Goal: Task Accomplishment & Management: Manage account settings

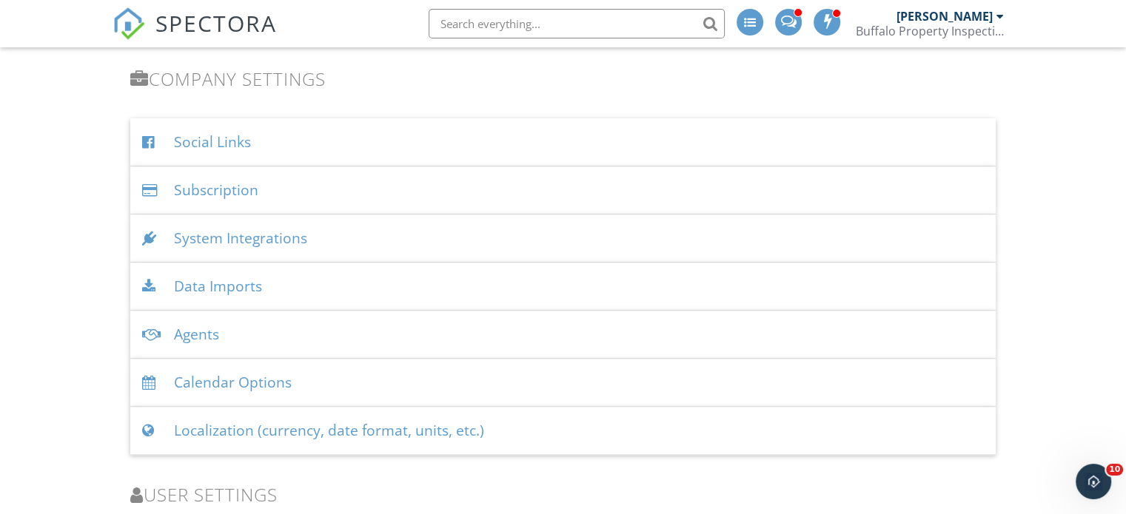
scroll to position [1667, 0]
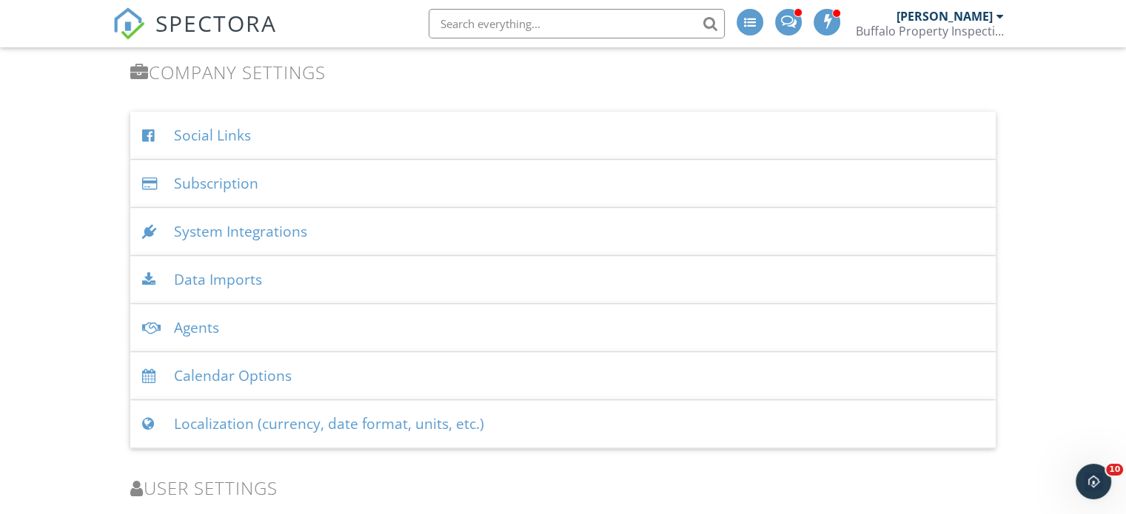
click at [261, 229] on div "System Integrations" at bounding box center [562, 232] width 865 height 48
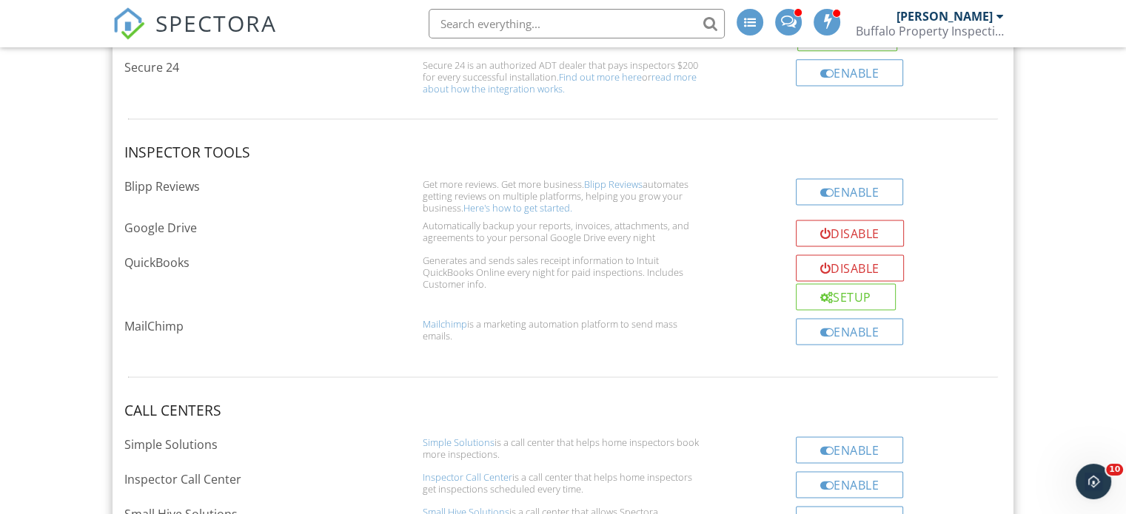
scroll to position [2093, 0]
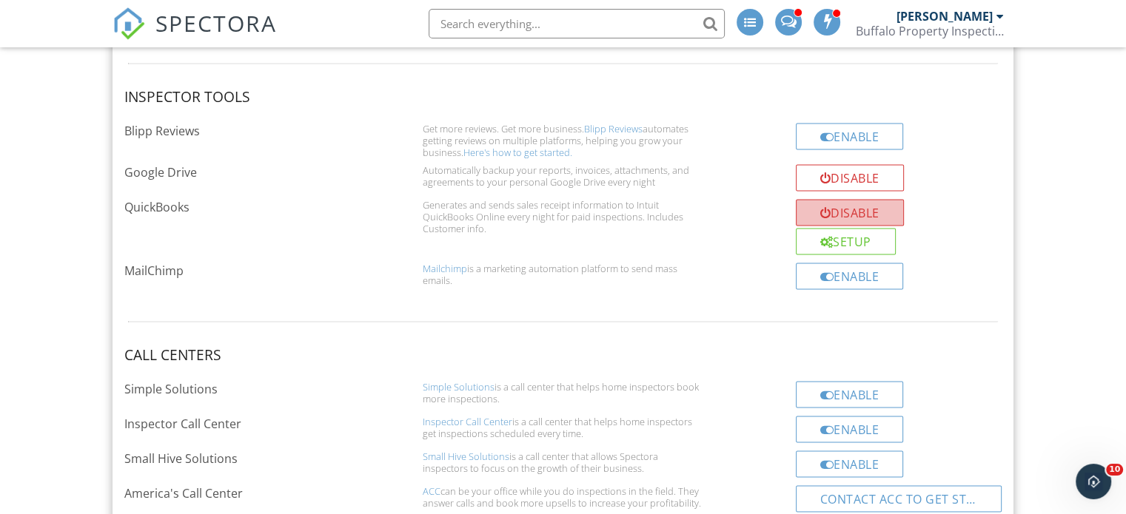
click at [865, 207] on div "Disable" at bounding box center [850, 212] width 108 height 27
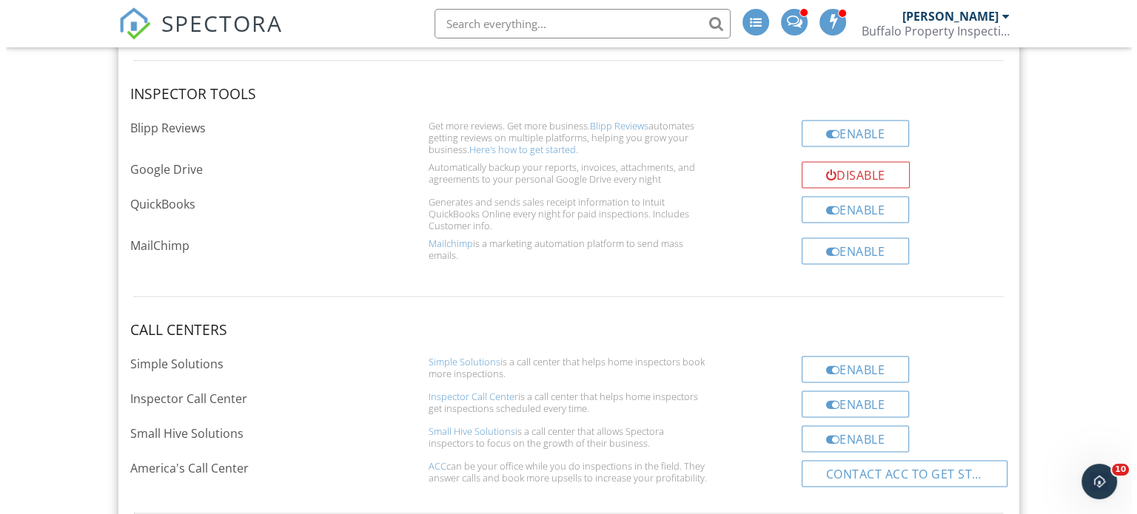
scroll to position [2096, 0]
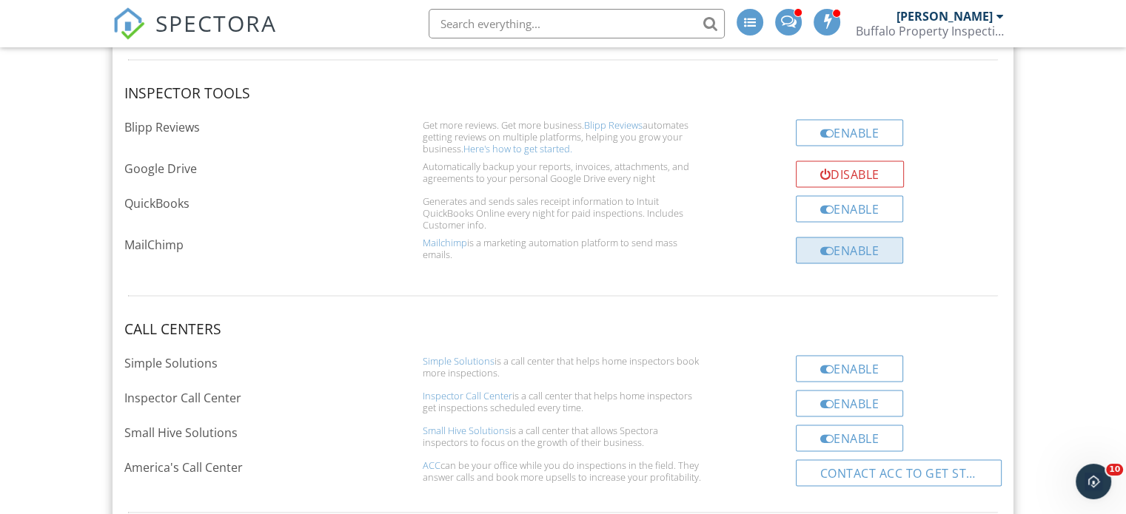
click at [836, 246] on div "Enable" at bounding box center [850, 250] width 108 height 27
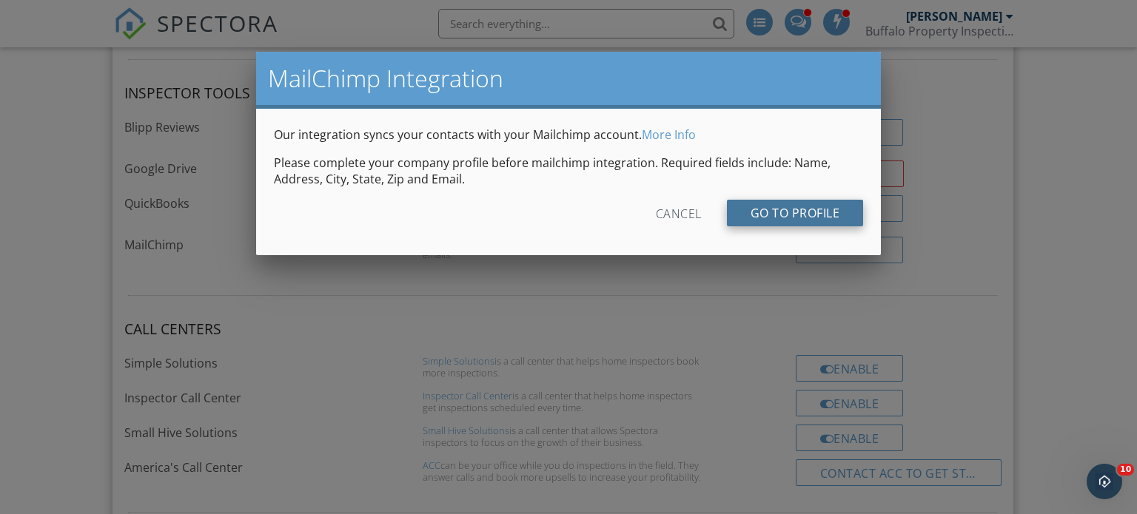
click at [810, 214] on div "Go to profile" at bounding box center [795, 213] width 137 height 27
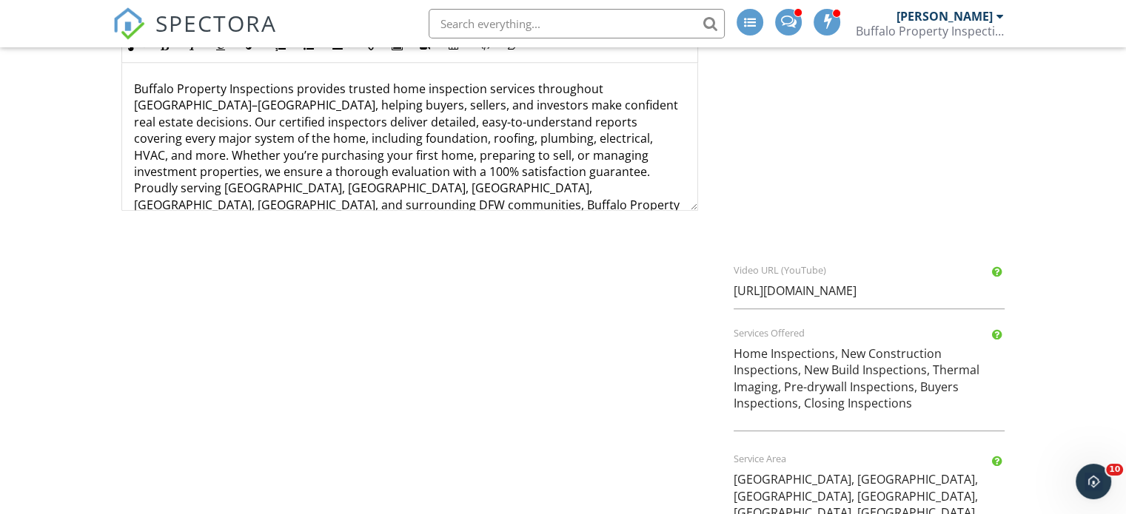
scroll to position [896, 0]
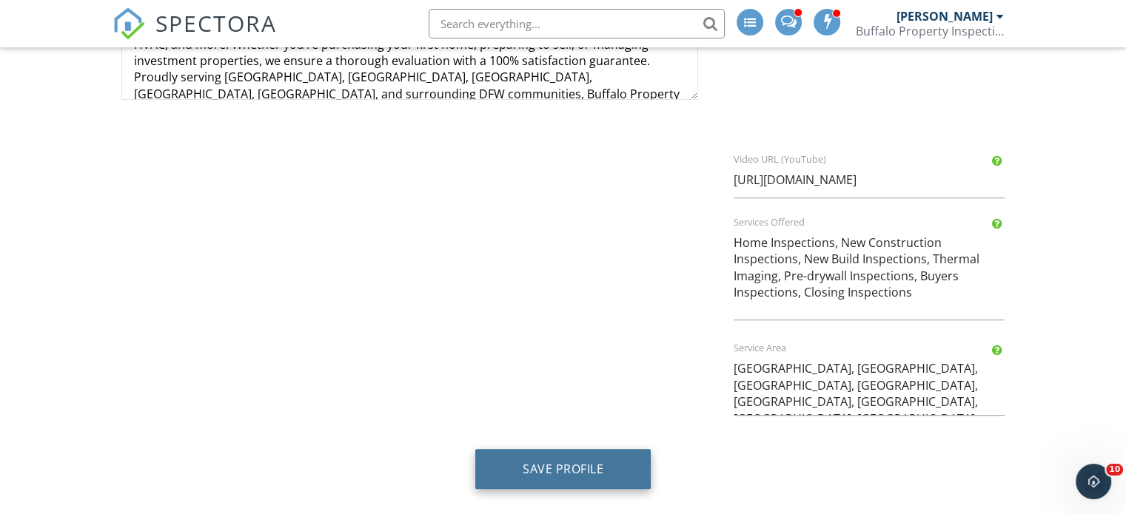
click at [586, 479] on button "Save Profile" at bounding box center [562, 469] width 175 height 40
